Goal: Task Accomplishment & Management: Manage account settings

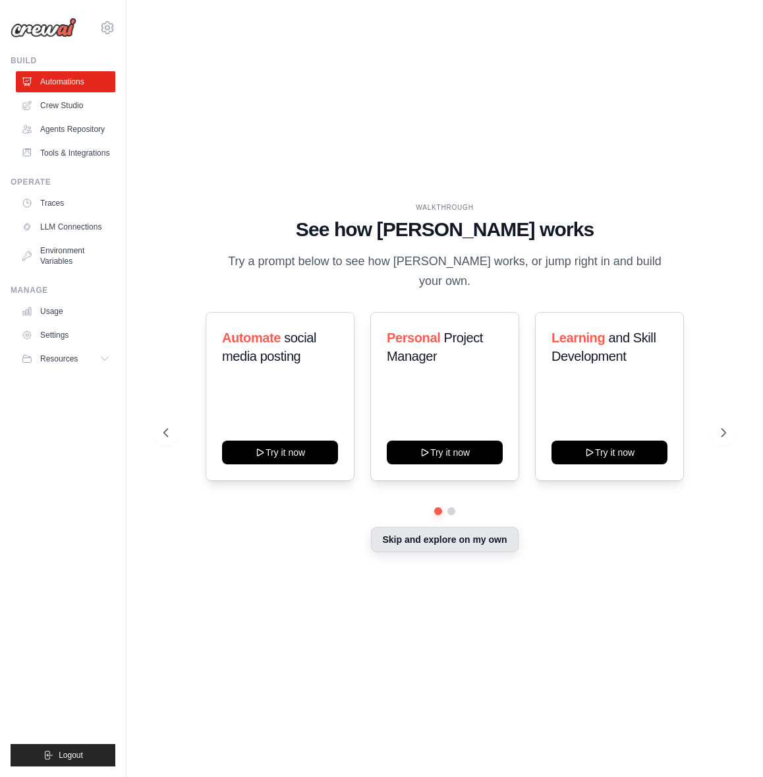
click at [477, 537] on button "Skip and explore on my own" at bounding box center [444, 539] width 147 height 25
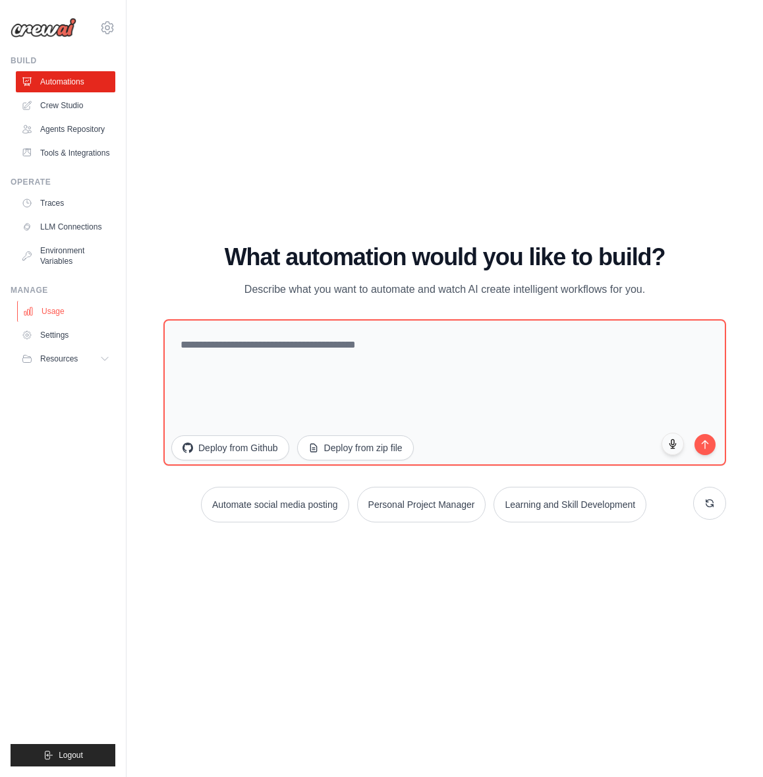
click at [54, 318] on link "Usage" at bounding box center [67, 311] width 100 height 21
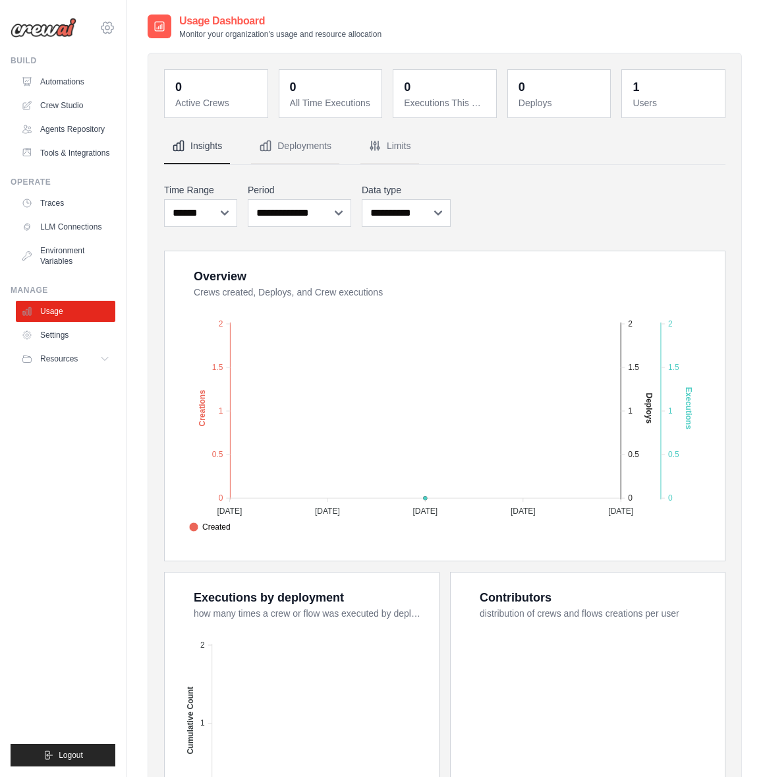
click at [107, 23] on icon at bounding box center [108, 27] width 12 height 11
click at [156, 79] on span "Settings" at bounding box center [163, 81] width 104 height 13
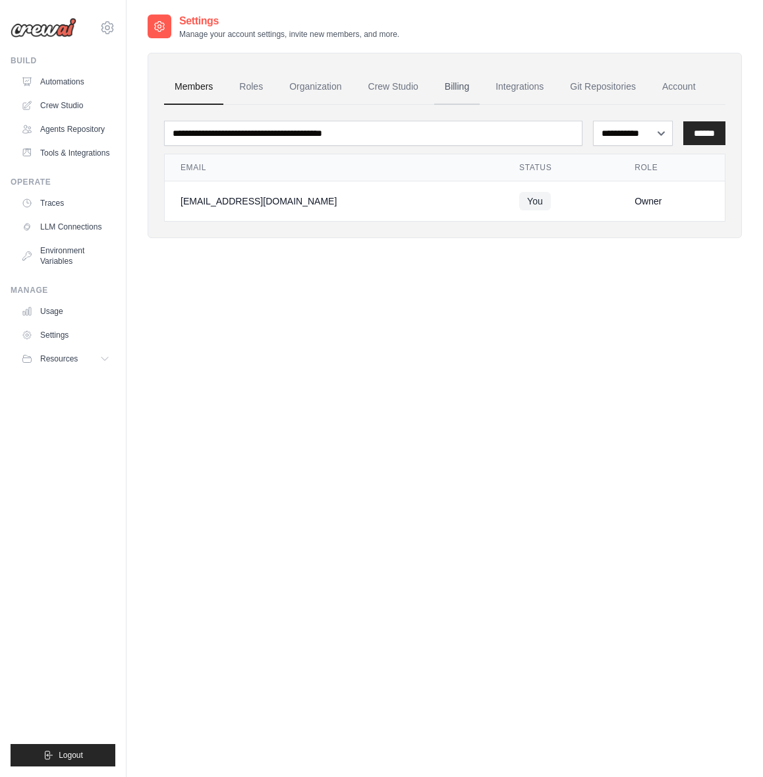
click at [452, 89] on link "Billing" at bounding box center [456, 87] width 45 height 36
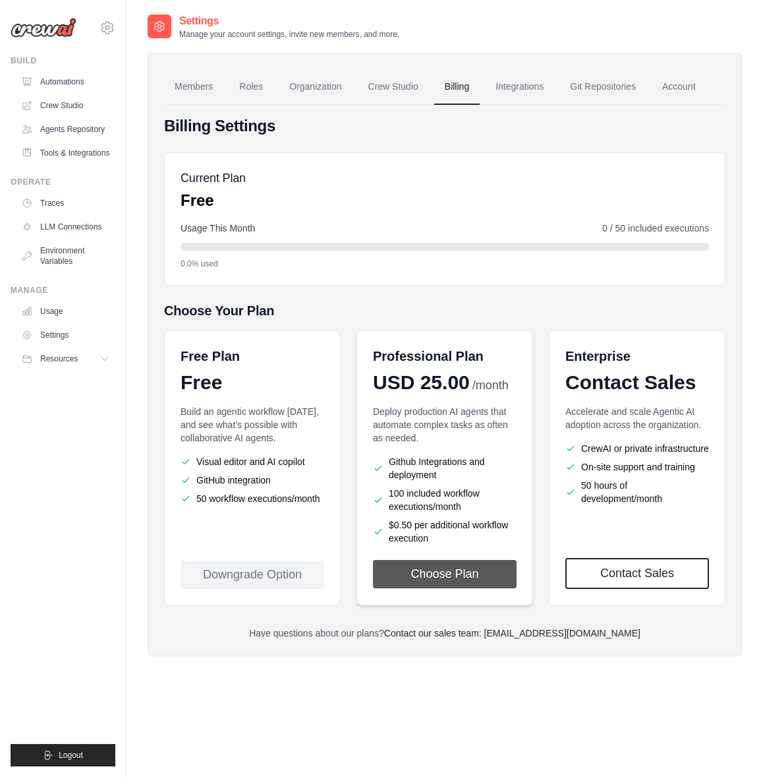
click at [489, 572] on button "Choose Plan" at bounding box center [445, 574] width 144 height 28
